Goal: Task Accomplishment & Management: Manage account settings

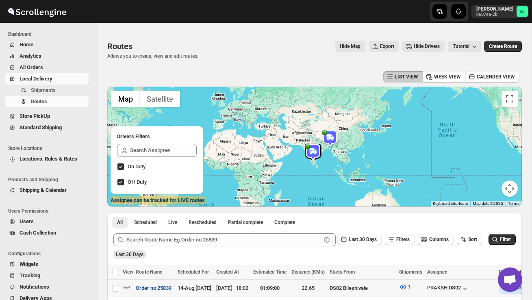
scroll to position [97, 0]
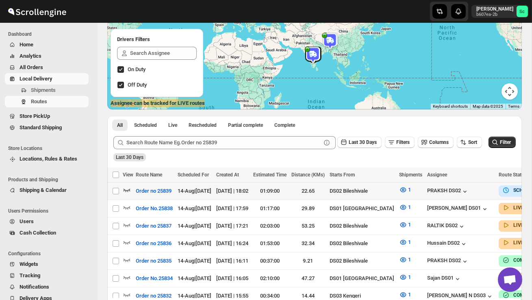
click at [126, 190] on icon "button" at bounding box center [127, 190] width 7 height 3
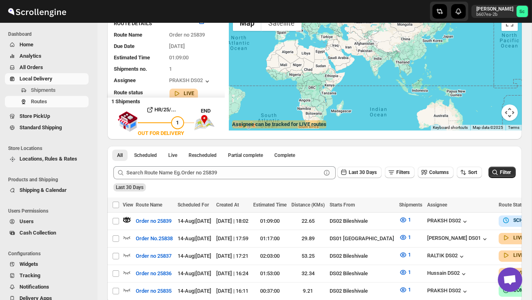
scroll to position [0, 0]
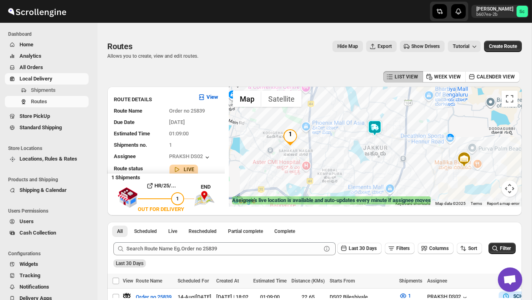
click at [379, 124] on img at bounding box center [375, 128] width 16 height 16
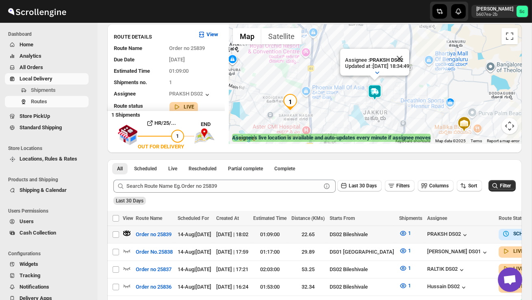
scroll to position [107, 0]
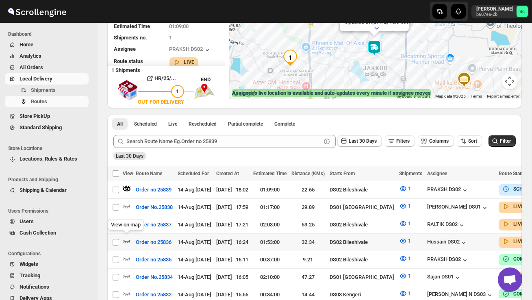
click at [126, 238] on icon "button" at bounding box center [127, 241] width 8 height 8
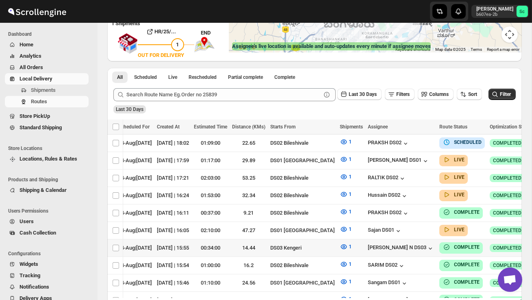
scroll to position [0, 105]
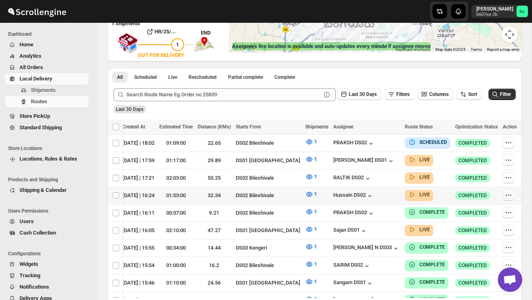
click at [511, 191] on icon "button" at bounding box center [509, 195] width 8 height 8
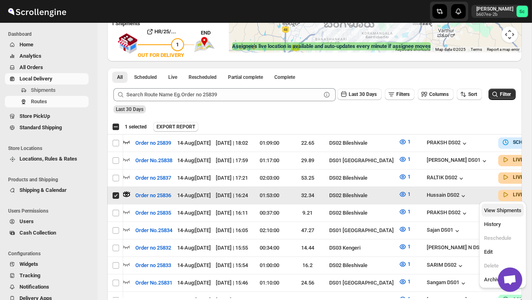
click at [511, 209] on span "View Shipments" at bounding box center [502, 210] width 37 height 6
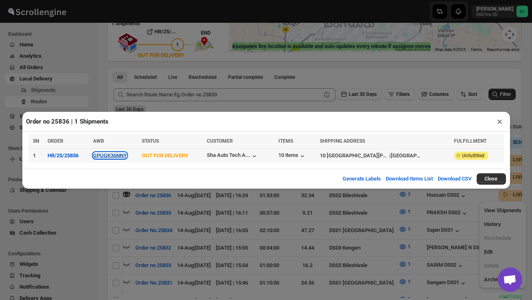
click at [119, 156] on button "GPUGK36NNY" at bounding box center [110, 156] width 34 height 6
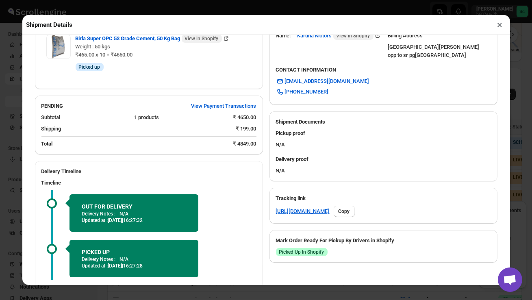
scroll to position [318, 0]
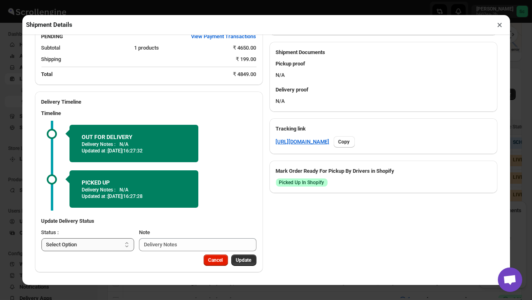
click at [107, 245] on select "Select Option PICKED UP OUT FOR DELIVERY RESCHEDULE DELIVERED CANCELLED" at bounding box center [87, 244] width 93 height 13
click at [501, 24] on button "×" at bounding box center [501, 24] width 12 height 11
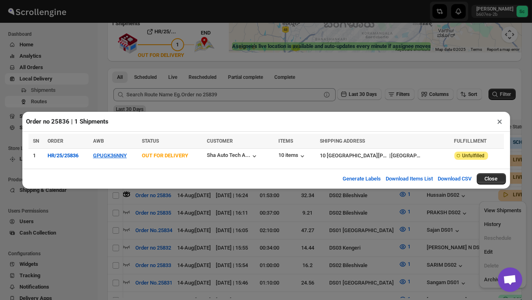
click at [502, 121] on button "×" at bounding box center [501, 121] width 12 height 11
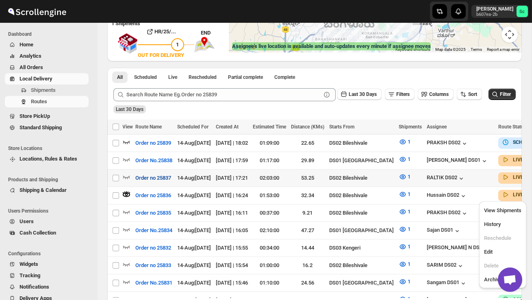
scroll to position [0, 0]
click at [126, 173] on icon "button" at bounding box center [127, 177] width 8 height 8
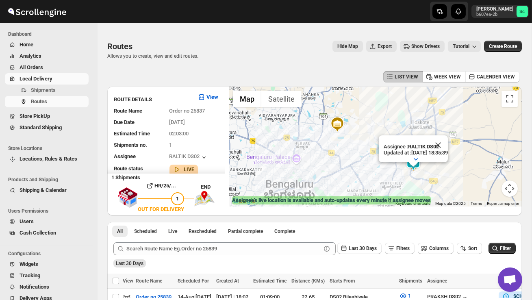
click at [448, 142] on button "Close" at bounding box center [439, 145] width 20 height 20
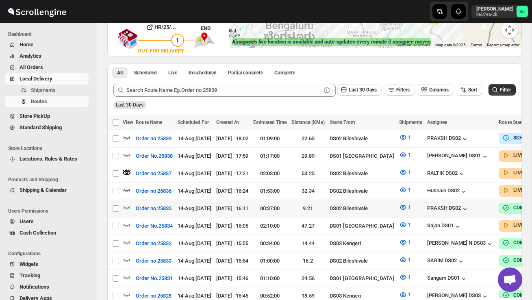
scroll to position [159, 0]
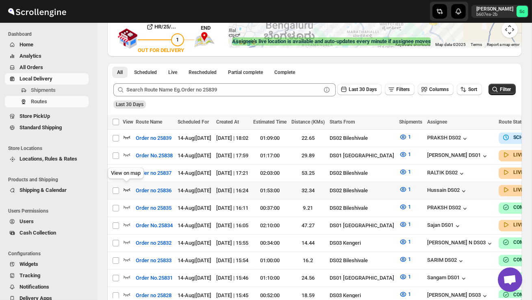
click at [124, 190] on icon "button" at bounding box center [127, 189] width 8 height 8
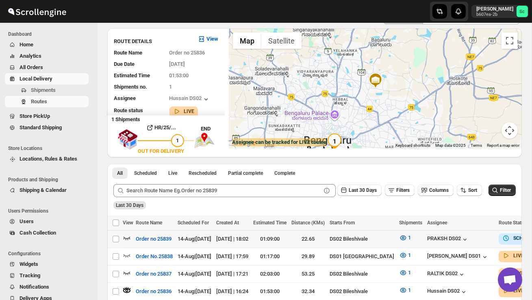
scroll to position [0, 0]
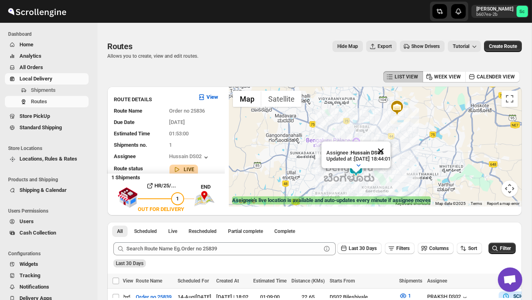
click at [391, 151] on button "Close" at bounding box center [381, 152] width 20 height 20
click at [378, 173] on div at bounding box center [375, 147] width 293 height 120
click at [378, 174] on div at bounding box center [375, 147] width 293 height 120
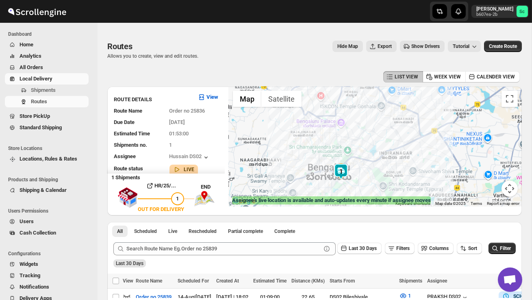
click at [378, 174] on div at bounding box center [375, 147] width 293 height 120
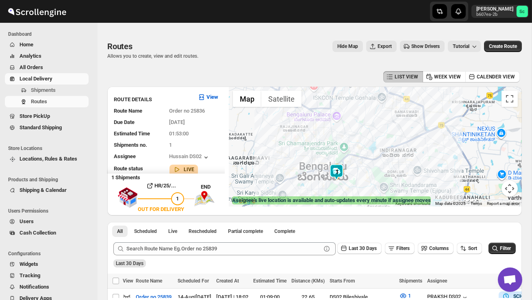
click at [378, 174] on div at bounding box center [375, 147] width 293 height 120
click at [355, 179] on div at bounding box center [375, 147] width 293 height 120
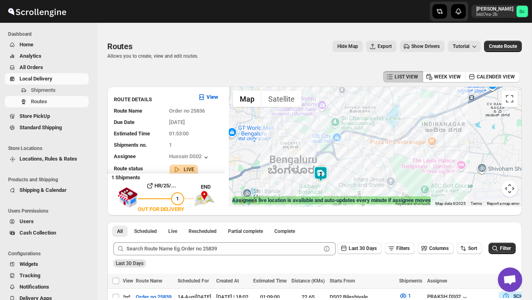
click at [342, 177] on div at bounding box center [375, 147] width 293 height 120
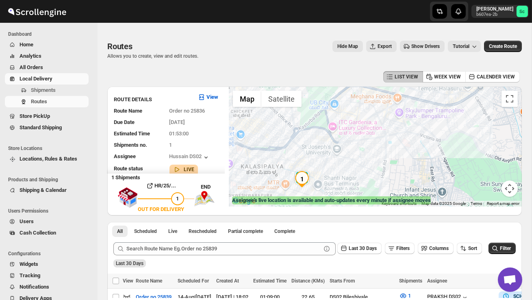
click at [342, 177] on div at bounding box center [375, 147] width 293 height 120
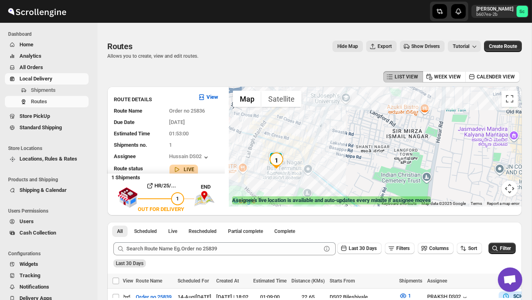
drag, startPoint x: 273, startPoint y: 187, endPoint x: 285, endPoint y: 158, distance: 31.6
click at [285, 158] on img "1" at bounding box center [276, 161] width 16 height 16
click at [285, 158] on img "1" at bounding box center [277, 159] width 16 height 16
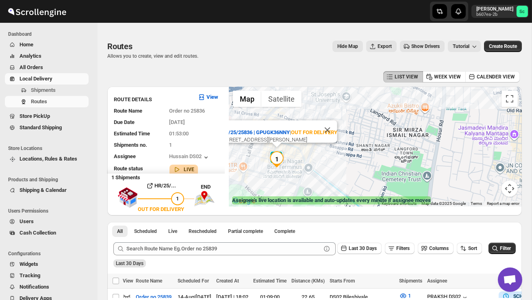
click at [299, 149] on div "To navigate, press the arrow keys. HR/25/25836 | GPUGK36NNY | OUT FOR DELIVERY …" at bounding box center [375, 147] width 293 height 120
click at [299, 150] on div "To navigate, press the arrow keys. HR/25/25836 | GPUGK36NNY | OUT FOR DELIVERY …" at bounding box center [375, 147] width 293 height 120
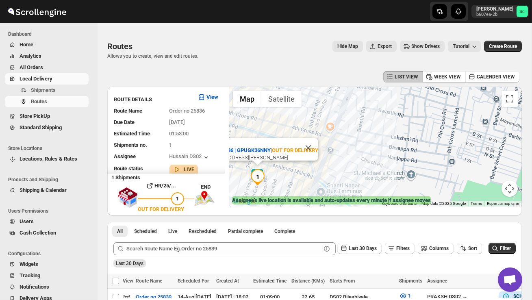
drag, startPoint x: 284, startPoint y: 167, endPoint x: 334, endPoint y: 157, distance: 51.1
click at [334, 157] on div "HR/25/25836 | GPUGK36NNY | OUT FOR DELIVERY [STREET_ADDRESS][PERSON_NAME]" at bounding box center [375, 147] width 293 height 120
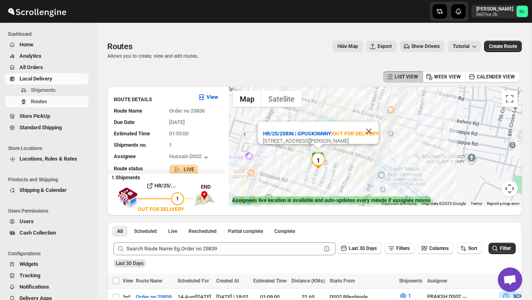
click at [334, 157] on div "HR/25/25836 | GPUGK36NNY | OUT FOR DELIVERY [STREET_ADDRESS][PERSON_NAME]" at bounding box center [375, 147] width 293 height 120
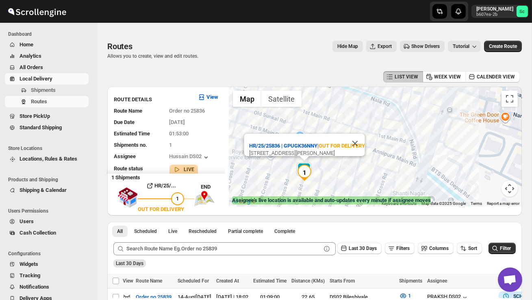
click at [334, 157] on div "HR/25/25836 | GPUGK36NNY | OUT FOR DELIVERY [STREET_ADDRESS][PERSON_NAME]" at bounding box center [375, 147] width 293 height 120
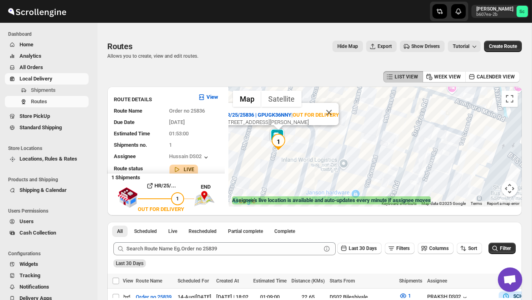
drag, startPoint x: 329, startPoint y: 181, endPoint x: 332, endPoint y: 122, distance: 59.0
click at [332, 122] on div "HR/25/25836 | GPUGK36NNY | OUT FOR DELIVERY [STREET_ADDRESS][PERSON_NAME]" at bounding box center [375, 147] width 293 height 120
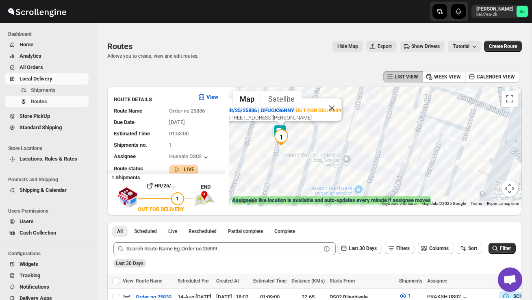
click at [332, 122] on div "HR/25/25836 | GPUGK36NNY | OUT FOR DELIVERY [STREET_ADDRESS][PERSON_NAME]" at bounding box center [375, 147] width 293 height 120
click at [331, 126] on div "HR/25/25836 | GPUGK36NNY | OUT FOR DELIVERY [STREET_ADDRESS][PERSON_NAME]" at bounding box center [375, 147] width 293 height 120
click at [331, 127] on div "HR/25/25836 | GPUGK36NNY | OUT FOR DELIVERY [STREET_ADDRESS][PERSON_NAME]" at bounding box center [375, 147] width 293 height 120
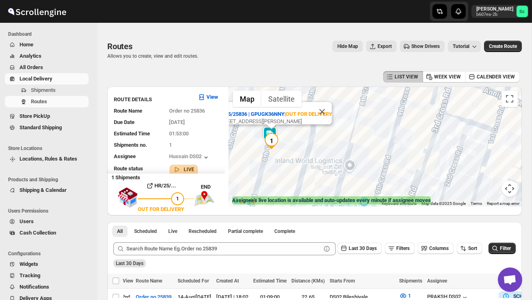
click at [331, 127] on div "HR/25/25836 | GPUGK36NNY | OUT FOR DELIVERY [STREET_ADDRESS][PERSON_NAME]" at bounding box center [375, 147] width 293 height 120
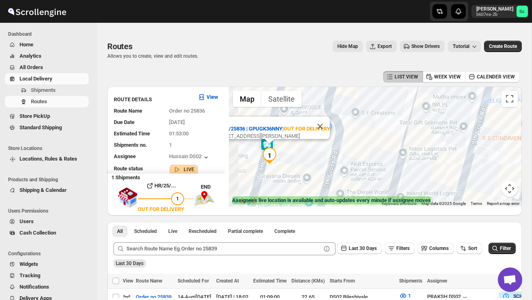
drag, startPoint x: 277, startPoint y: 145, endPoint x: 331, endPoint y: 141, distance: 54.6
click at [331, 142] on div "HR/25/25836 | GPUGK36NNY | OUT FOR DELIVERY [STREET_ADDRESS][PERSON_NAME]" at bounding box center [375, 147] width 293 height 120
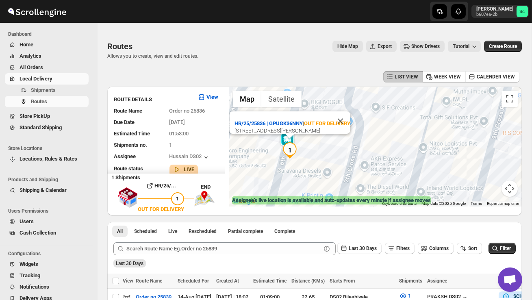
click at [331, 141] on div "HR/25/25836 | GPUGK36NNY | OUT FOR DELIVERY [STREET_ADDRESS][PERSON_NAME]" at bounding box center [375, 147] width 293 height 120
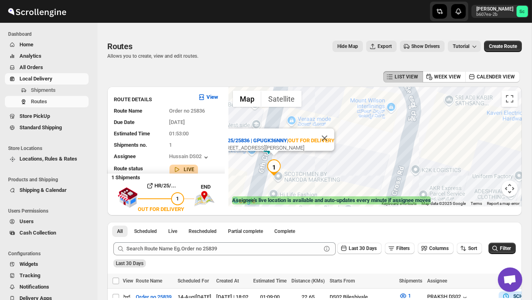
drag, startPoint x: 307, startPoint y: 162, endPoint x: 344, endPoint y: 160, distance: 37.1
click at [344, 160] on div "HR/25/25836 | GPUGK36NNY | OUT FOR DELIVERY [STREET_ADDRESS][PERSON_NAME]" at bounding box center [375, 147] width 293 height 120
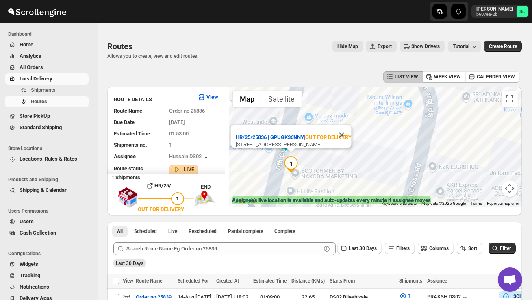
click at [344, 160] on div "HR/25/25836 | GPUGK36NNY | OUT FOR DELIVERY [STREET_ADDRESS][PERSON_NAME]" at bounding box center [375, 147] width 293 height 120
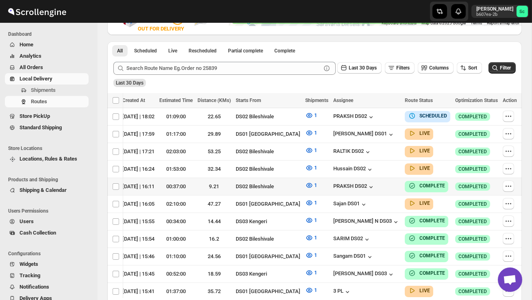
scroll to position [0, 105]
click at [510, 166] on icon "button" at bounding box center [509, 169] width 8 height 8
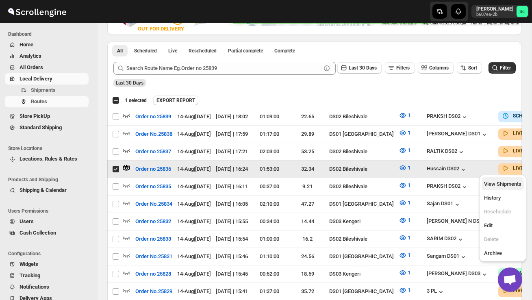
click at [507, 185] on span "View Shipments" at bounding box center [502, 184] width 37 height 6
checkbox input "false"
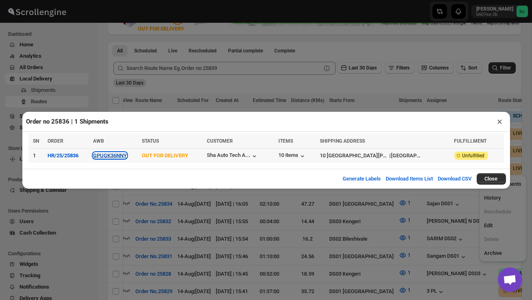
click at [118, 153] on button "GPUGK36NNY" at bounding box center [110, 156] width 34 height 6
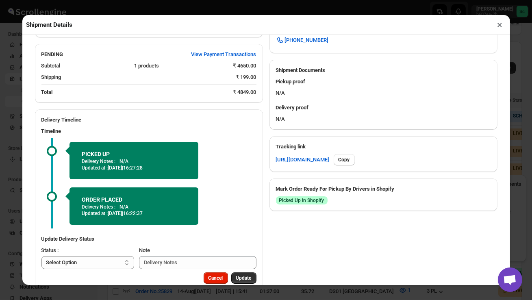
scroll to position [318, 0]
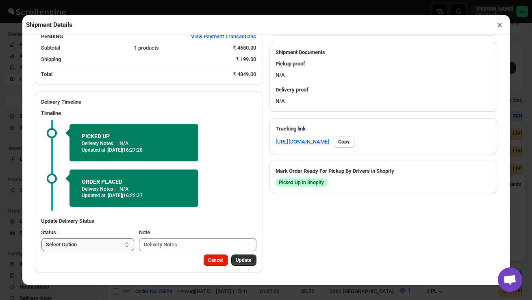
click at [110, 244] on select "Select Option PICKED UP OUT FOR DELIVERY RESCHEDULE DELIVERED CANCELLED" at bounding box center [87, 244] width 93 height 13
select select "DELIVERED"
click at [245, 260] on span "Update" at bounding box center [243, 260] width 15 height 7
select select
click at [500, 26] on button "×" at bounding box center [501, 24] width 12 height 11
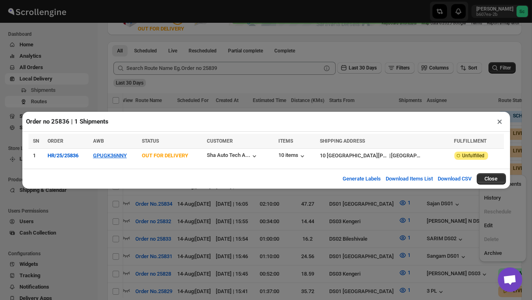
click at [501, 119] on button "×" at bounding box center [501, 121] width 12 height 11
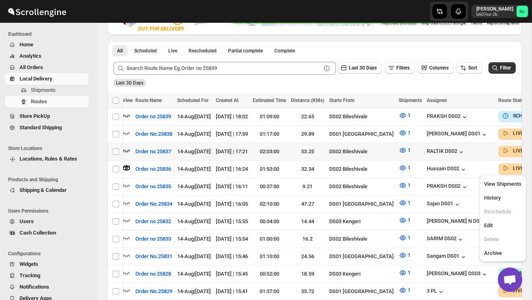
scroll to position [0, 0]
click at [124, 113] on icon "button" at bounding box center [127, 115] width 8 height 8
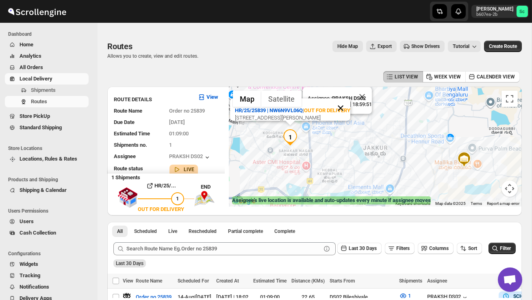
click at [347, 98] on button "Close" at bounding box center [341, 108] width 20 height 20
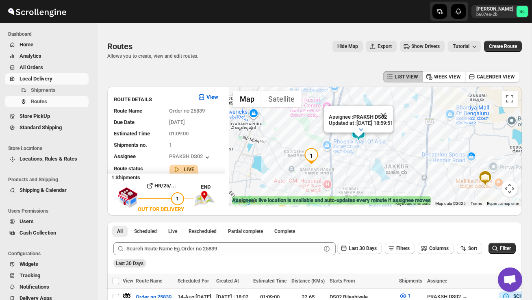
drag, startPoint x: 344, startPoint y: 153, endPoint x: 373, endPoint y: 179, distance: 39.2
click at [373, 179] on div "Assignee : [PERSON_NAME] DS02 Updated at : [DATE] 18:59:51 Duty mode Enabled Ba…" at bounding box center [375, 147] width 293 height 120
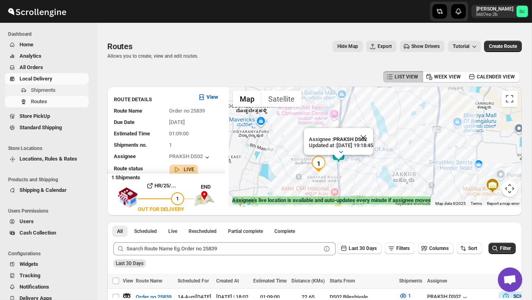
click at [55, 87] on span "Shipments" at bounding box center [43, 90] width 25 height 6
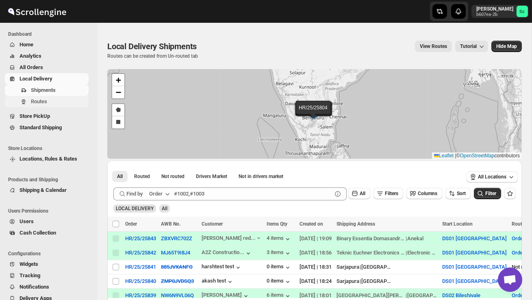
click at [50, 102] on span "Routes" at bounding box center [59, 102] width 56 height 8
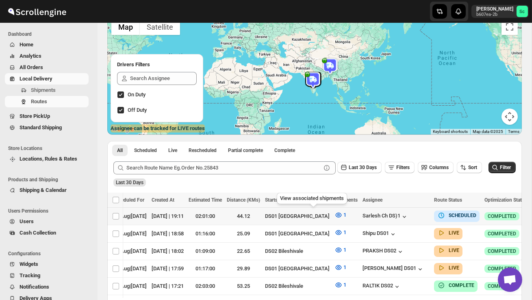
scroll to position [0, 105]
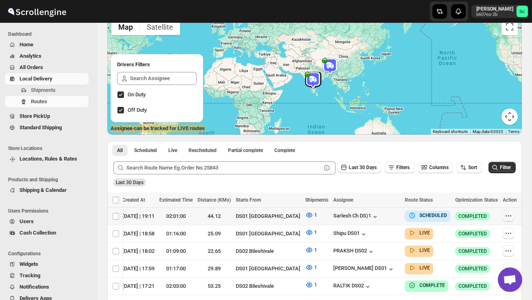
click at [506, 215] on icon "button" at bounding box center [509, 216] width 8 height 8
checkbox input "true"
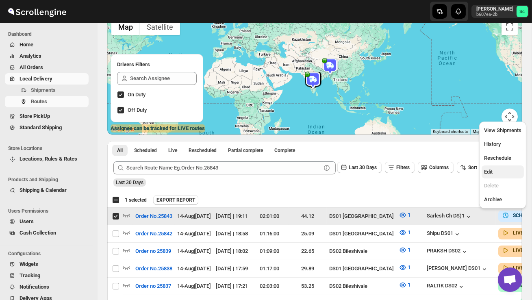
click at [496, 167] on button "Edit" at bounding box center [503, 172] width 42 height 13
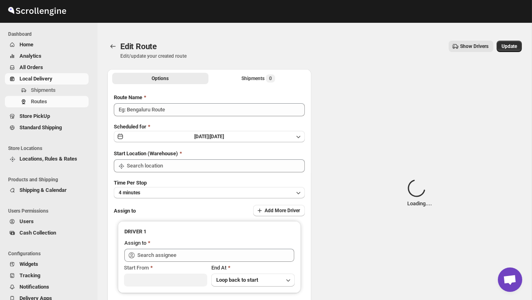
type input "Order No.25843"
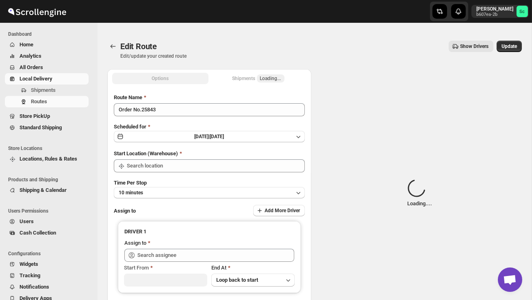
type input "DS01 [GEOGRAPHIC_DATA]"
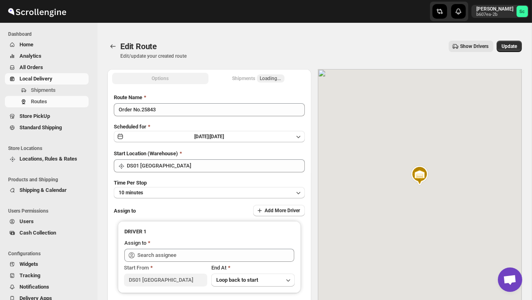
type input "Sarlesh Ch DS)1 ([EMAIL_ADDRESS][DOMAIN_NAME])"
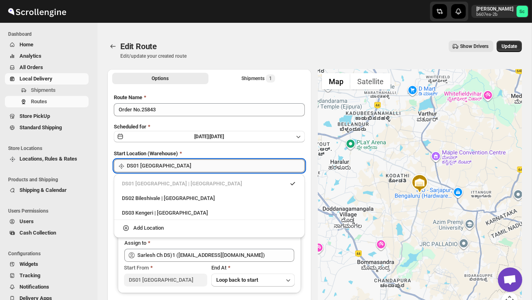
click at [207, 171] on input "DS01 [GEOGRAPHIC_DATA]" at bounding box center [216, 165] width 178 height 13
click at [198, 196] on div "DS02 Bileshivale | [GEOGRAPHIC_DATA]" at bounding box center [209, 198] width 175 height 8
type input "DS02 Bileshivale"
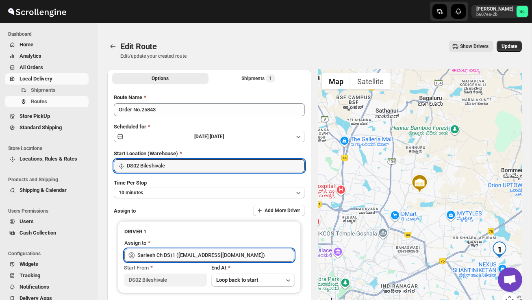
click at [244, 255] on input "Sarlesh Ch DS)1 ([EMAIL_ADDRESS][DOMAIN_NAME])" at bounding box center [215, 255] width 157 height 13
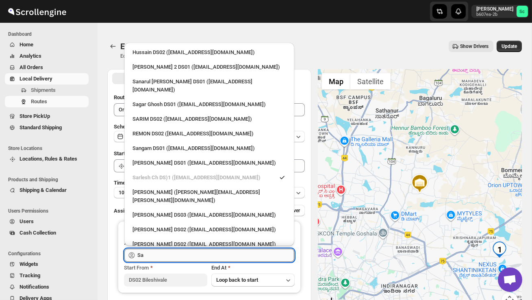
type input "S"
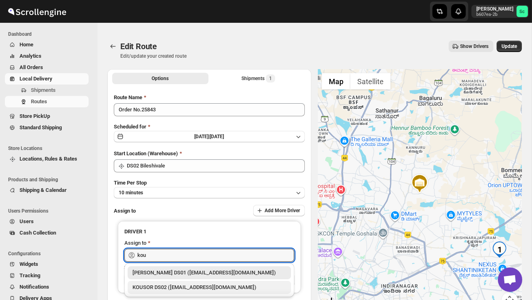
click at [240, 281] on div "KOUSOR DS02 ([EMAIL_ADDRESS][DOMAIN_NAME])" at bounding box center [210, 287] width 164 height 13
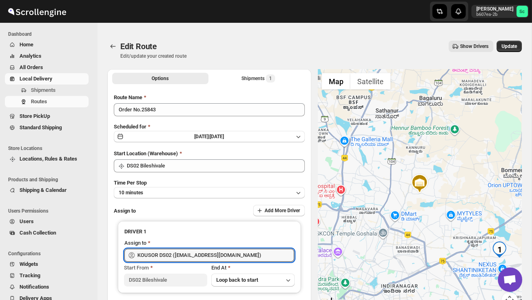
type input "KOUSOR DS02 ([EMAIL_ADDRESS][DOMAIN_NAME])"
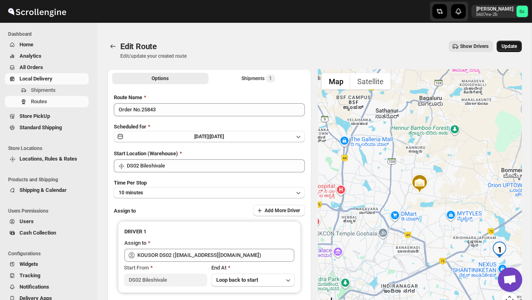
click at [515, 46] on span "Update" at bounding box center [509, 46] width 15 height 7
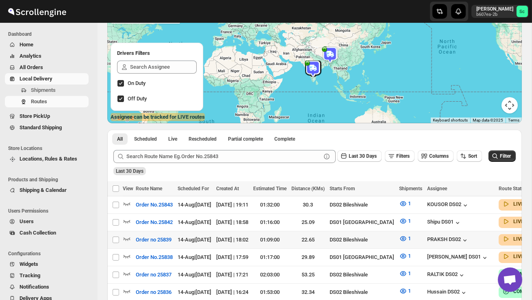
click at [131, 239] on div at bounding box center [128, 240] width 11 height 11
click at [129, 239] on icon "button" at bounding box center [127, 239] width 8 height 8
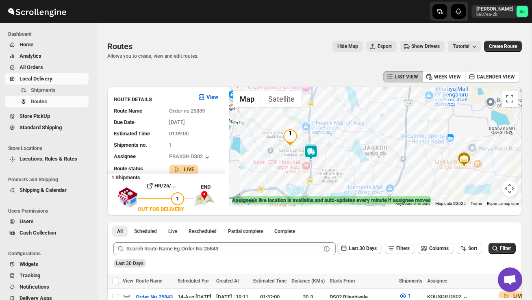
click at [325, 162] on div at bounding box center [375, 147] width 293 height 120
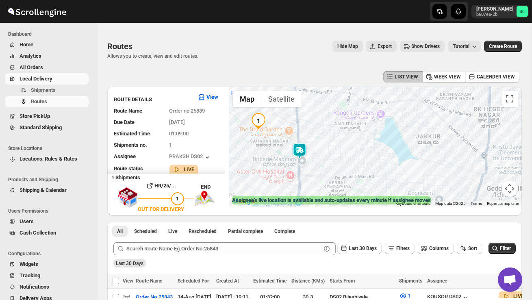
click at [303, 148] on img at bounding box center [300, 151] width 16 height 16
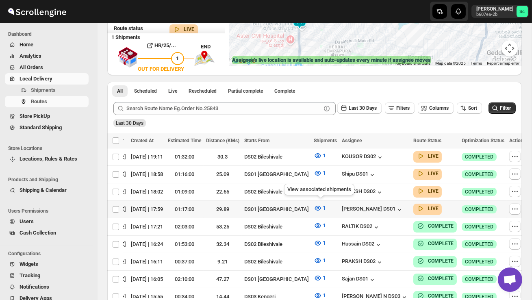
scroll to position [0, 94]
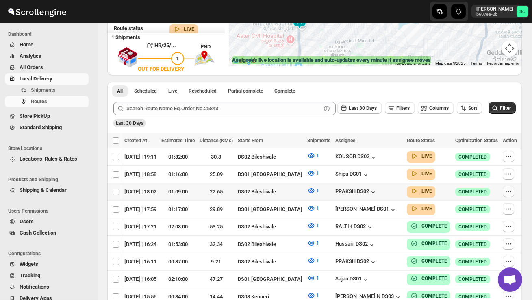
click at [513, 190] on icon "button" at bounding box center [509, 191] width 8 height 8
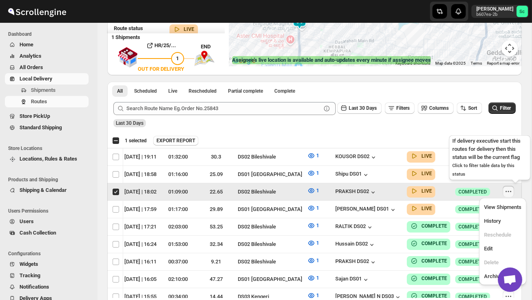
scroll to position [0, 0]
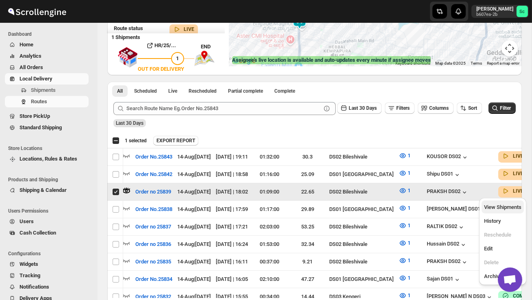
click at [501, 201] on button "View Shipments" at bounding box center [503, 207] width 42 height 13
checkbox input "false"
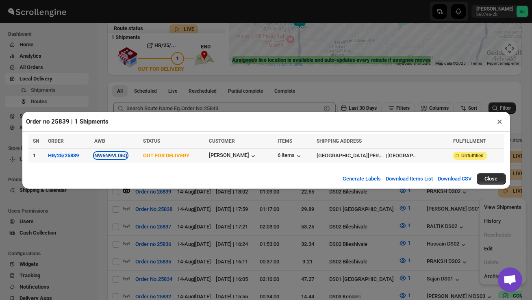
click at [119, 154] on button "NW6N9VL06Q" at bounding box center [110, 156] width 33 height 6
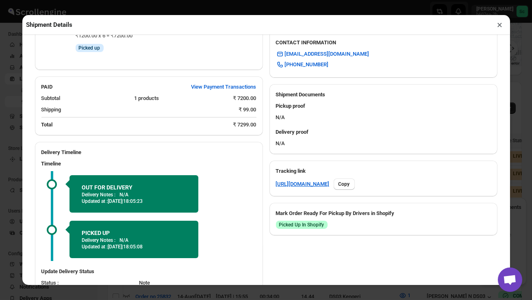
scroll to position [326, 0]
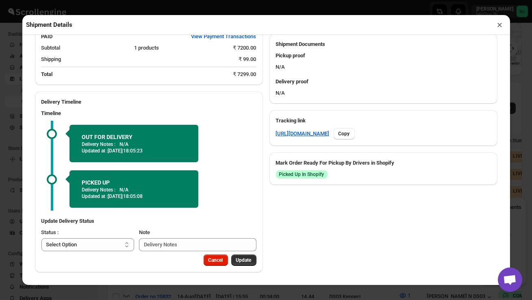
click at [502, 26] on button "×" at bounding box center [501, 24] width 12 height 11
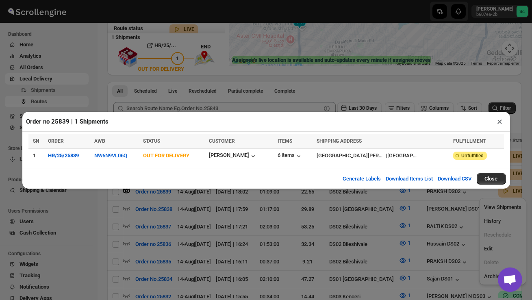
click at [501, 124] on button "×" at bounding box center [501, 121] width 12 height 11
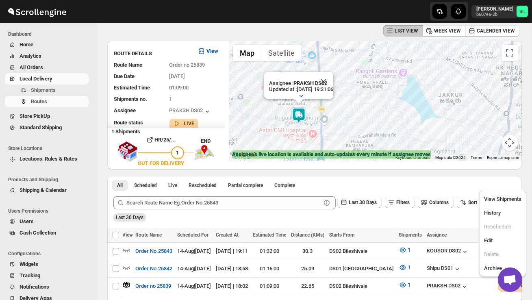
scroll to position [0, 0]
